Goal: Task Accomplishment & Management: Use online tool/utility

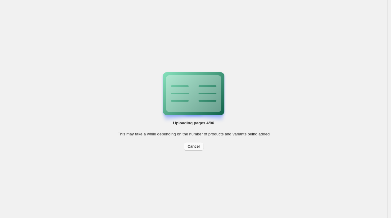
click at [190, 145] on span "Cancel" at bounding box center [193, 146] width 12 height 5
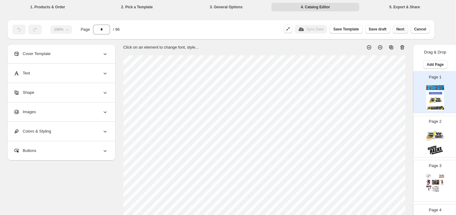
click at [386, 28] on span "Next" at bounding box center [401, 29] width 8 height 5
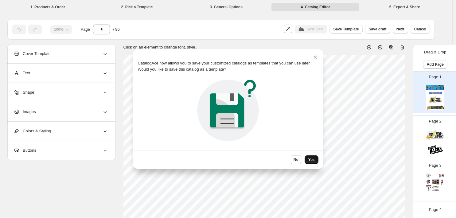
click at [313, 157] on button "Yes" at bounding box center [312, 159] width 14 height 9
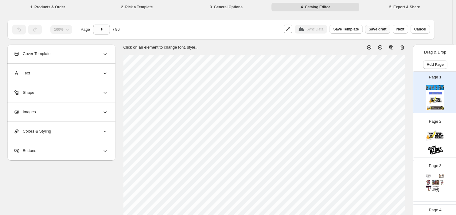
click at [381, 28] on span "Save draft" at bounding box center [378, 29] width 18 height 5
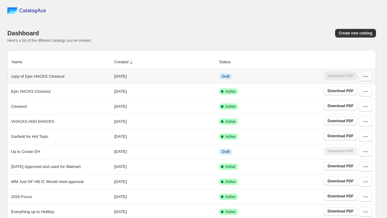
click at [368, 80] on button "button" at bounding box center [366, 77] width 14 height 10
click at [363, 121] on span "Edit" at bounding box center [363, 121] width 32 height 6
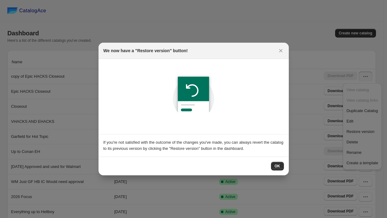
click at [280, 164] on span "OK" at bounding box center [278, 166] width 6 height 5
